Goal: Complete application form

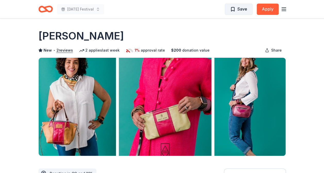
click at [241, 12] on span "Save" at bounding box center [242, 9] width 10 height 7
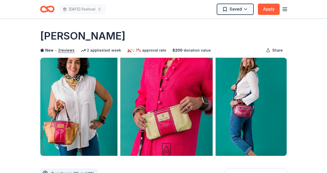
click at [241, 12] on html "Mardi Gras Festival Saved Apply Due in 107 days Share Alexis Drake New • 2 revi…" at bounding box center [163, 86] width 327 height 173
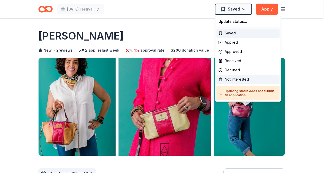
click at [246, 80] on div "Not interested" at bounding box center [248, 79] width 63 height 9
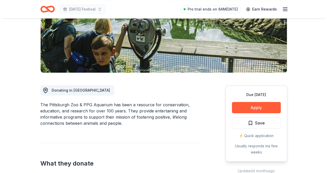
scroll to position [129, 0]
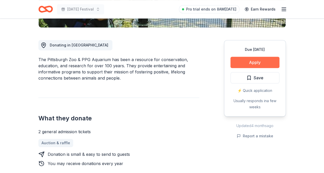
click at [241, 63] on button "Apply" at bounding box center [254, 62] width 49 height 11
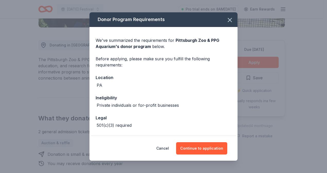
scroll to position [40, 0]
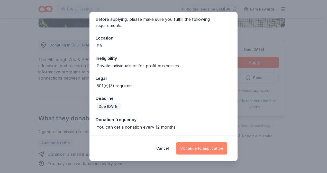
click at [197, 149] on button "Continue to application" at bounding box center [201, 149] width 51 height 12
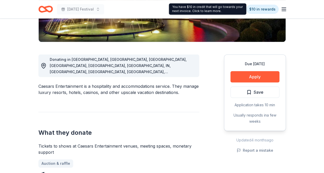
scroll to position [77, 0]
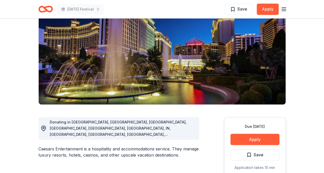
scroll to position [0, 0]
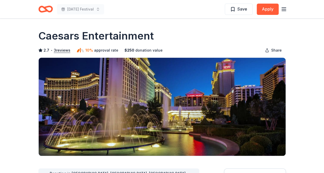
click at [48, 8] on icon "Home" at bounding box center [45, 9] width 14 height 12
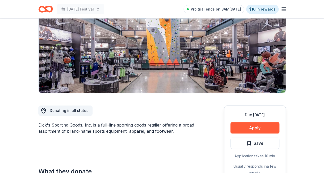
scroll to position [103, 0]
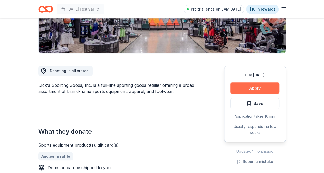
click at [260, 92] on button "Apply" at bounding box center [254, 88] width 49 height 11
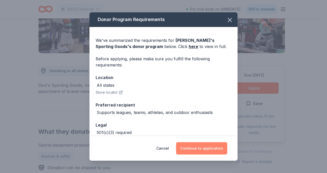
click at [212, 151] on button "Continue to application" at bounding box center [201, 149] width 51 height 12
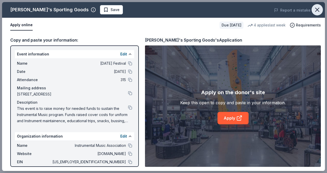
click at [318, 8] on icon "button" at bounding box center [317, 9] width 7 height 7
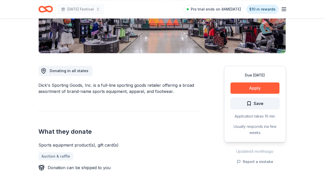
click at [249, 102] on span "Save" at bounding box center [254, 103] width 17 height 7
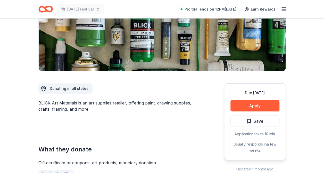
scroll to position [154, 0]
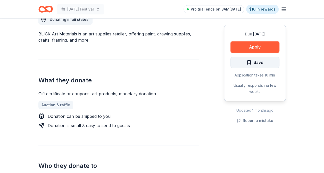
click at [249, 62] on span "Save" at bounding box center [254, 62] width 17 height 7
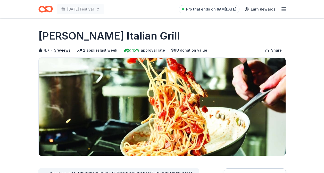
scroll to position [206, 0]
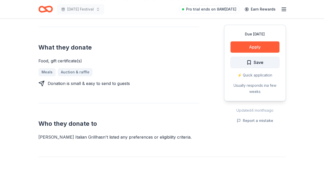
click at [237, 65] on button "Save" at bounding box center [254, 62] width 49 height 11
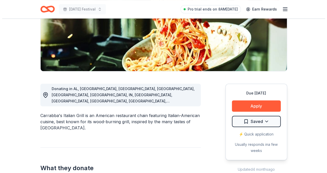
scroll to position [77, 0]
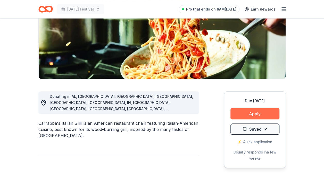
click at [245, 115] on button "Apply" at bounding box center [254, 113] width 49 height 11
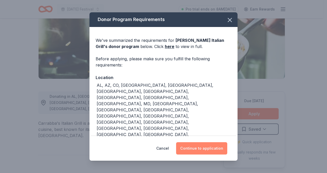
click at [193, 146] on button "Continue to application" at bounding box center [201, 149] width 51 height 12
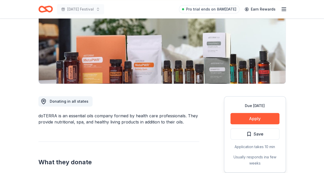
scroll to position [77, 0]
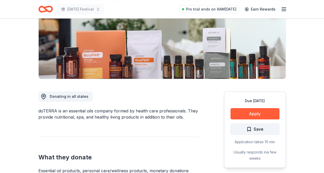
click at [242, 130] on button "Save" at bounding box center [254, 129] width 49 height 11
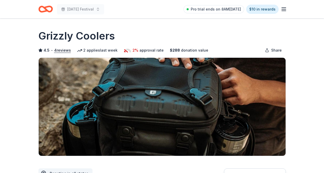
scroll to position [154, 0]
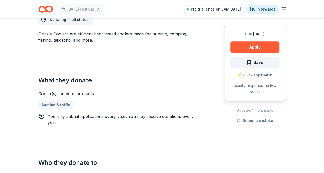
click at [255, 62] on span "Save" at bounding box center [258, 62] width 10 height 7
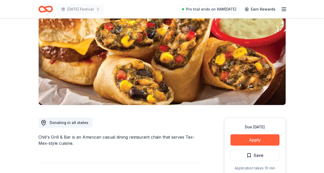
scroll to position [103, 0]
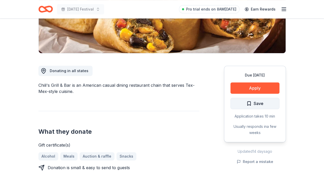
click at [247, 103] on span "Save" at bounding box center [254, 103] width 17 height 7
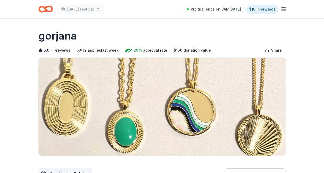
scroll to position [129, 0]
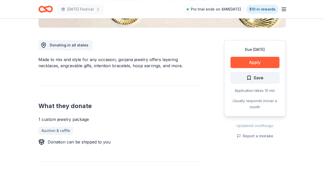
click at [239, 80] on button "Save" at bounding box center [254, 77] width 49 height 11
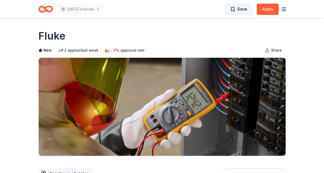
click at [245, 10] on span "Save" at bounding box center [242, 9] width 10 height 7
click at [245, 11] on html "Mardi Gras Festival Saved Apply Due in 107 days Share Fluke New 2 applies last …" at bounding box center [162, 86] width 324 height 173
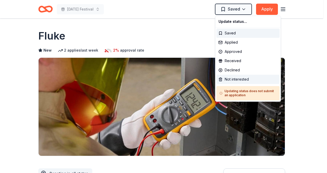
click at [240, 82] on div "Not interested" at bounding box center [248, 79] width 63 height 9
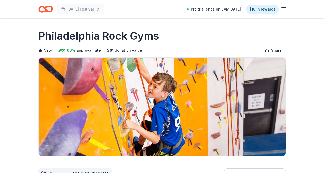
scroll to position [129, 0]
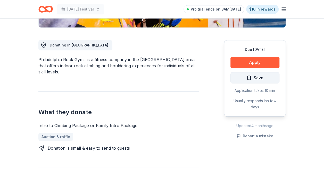
click at [249, 79] on span "Save" at bounding box center [254, 78] width 17 height 7
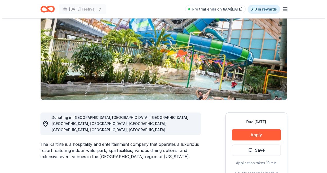
scroll to position [129, 0]
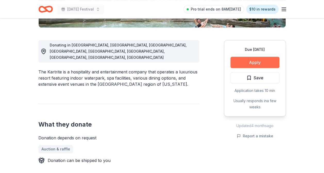
click at [243, 65] on button "Apply" at bounding box center [254, 62] width 49 height 11
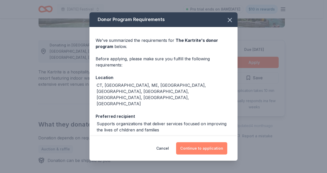
click at [215, 152] on button "Continue to application" at bounding box center [201, 149] width 51 height 12
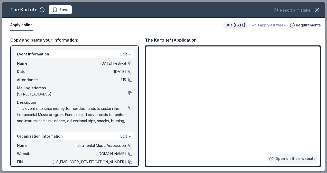
drag, startPoint x: 197, startPoint y: 39, endPoint x: 144, endPoint y: 37, distance: 52.6
click at [144, 37] on div "Copy and paste your information: Event information Edit Name Mardi Gras Festiva…" at bounding box center [163, 102] width 323 height 139
drag, startPoint x: 36, startPoint y: 10, endPoint x: 3, endPoint y: 8, distance: 33.0
click at [3, 8] on div "The Kartrite Save" at bounding box center [99, 9] width 194 height 9
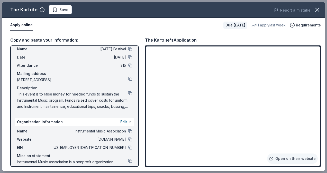
scroll to position [26, 0]
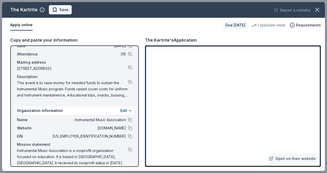
click at [65, 11] on span "Save" at bounding box center [63, 10] width 9 height 6
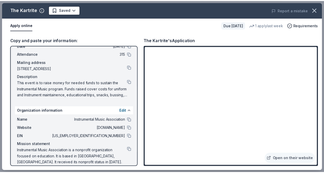
scroll to position [0, 0]
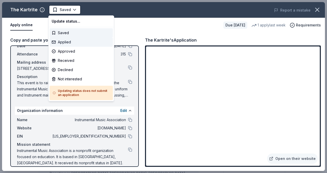
click at [72, 44] on div "Applied" at bounding box center [81, 42] width 63 height 9
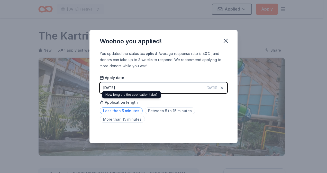
click at [127, 109] on span "Less than 5 minutes" at bounding box center [121, 111] width 43 height 7
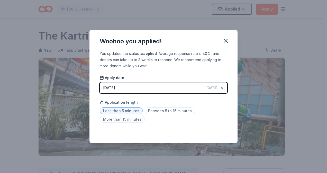
drag, startPoint x: 227, startPoint y: 40, endPoint x: 158, endPoint y: 12, distance: 74.3
click at [226, 40] on icon "button" at bounding box center [225, 40] width 7 height 7
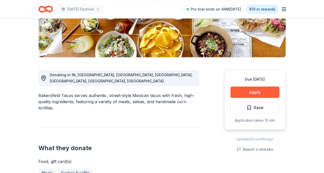
scroll to position [103, 0]
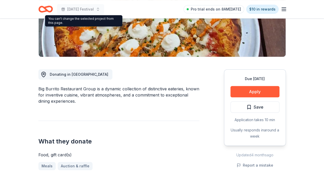
scroll to position [129, 0]
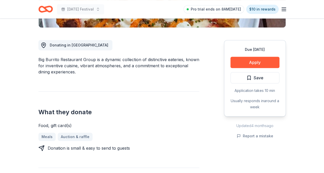
drag, startPoint x: 94, startPoint y: 60, endPoint x: 41, endPoint y: 59, distance: 53.8
click at [41, 59] on div "Big Burrito Restaurant Group is a dynamic collection of distinctive eateries, k…" at bounding box center [118, 66] width 161 height 19
drag, startPoint x: 36, startPoint y: 57, endPoint x: 142, endPoint y: 46, distance: 106.3
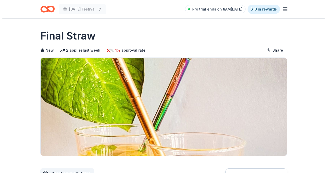
scroll to position [129, 0]
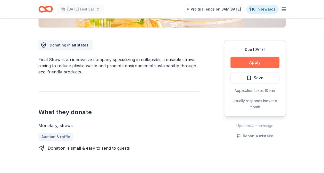
click at [240, 62] on button "Apply" at bounding box center [254, 62] width 49 height 11
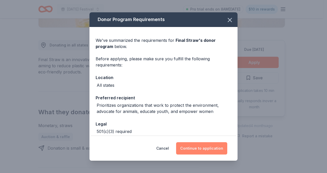
click at [192, 145] on button "Continue to application" at bounding box center [201, 149] width 51 height 12
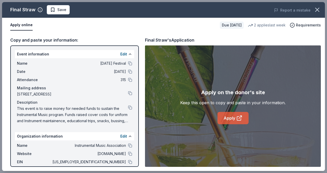
click at [228, 119] on link "Apply" at bounding box center [233, 118] width 31 height 12
click at [60, 10] on span "Save" at bounding box center [61, 10] width 9 height 6
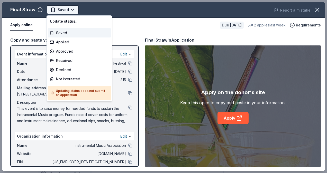
click at [72, 12] on body "Mardi Gras Festival Saved Apply Due in 95 days Share Final Straw New 2 applies …" at bounding box center [162, 86] width 324 height 173
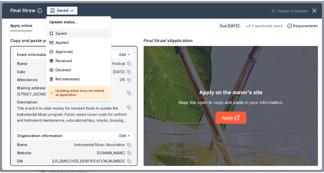
scroll to position [0, 0]
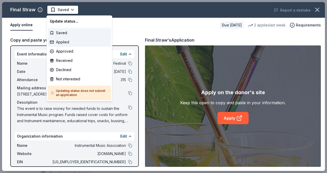
click at [76, 42] on div "Applied" at bounding box center [79, 42] width 63 height 9
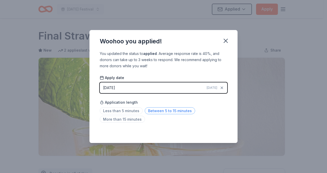
click at [150, 111] on span "Between 5 to 15 minutes" at bounding box center [170, 111] width 50 height 7
click at [221, 38] on button "button" at bounding box center [225, 40] width 11 height 11
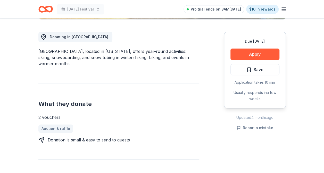
scroll to position [129, 0]
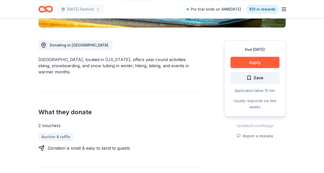
click at [250, 79] on span "Save" at bounding box center [254, 78] width 17 height 7
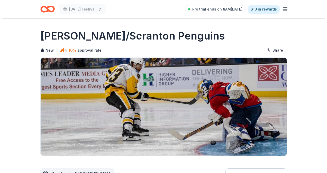
scroll to position [103, 0]
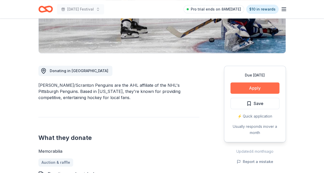
click at [245, 90] on button "Apply" at bounding box center [254, 88] width 49 height 11
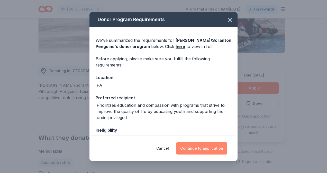
click at [208, 150] on button "Continue to application" at bounding box center [201, 149] width 51 height 12
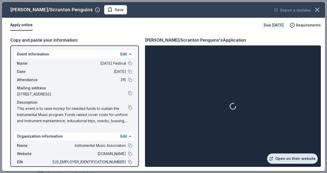
click at [294, 157] on link "Open on their website" at bounding box center [292, 159] width 51 height 10
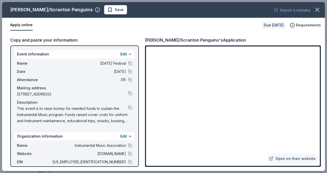
click at [115, 10] on span "Save" at bounding box center [119, 10] width 9 height 6
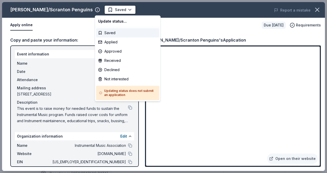
scroll to position [0, 0]
click at [122, 43] on div "Applied" at bounding box center [127, 42] width 63 height 9
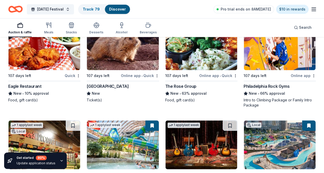
scroll to position [5137, 0]
